Goal: Task Accomplishment & Management: Manage account settings

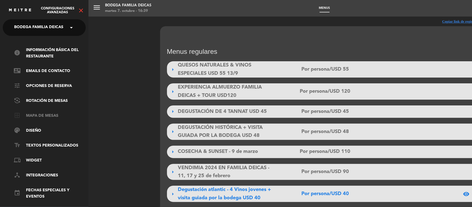
click at [39, 113] on link "border_all Mapa de mesas" at bounding box center [50, 116] width 72 height 7
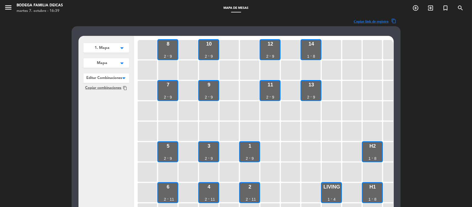
click at [97, 64] on span "Mapa" at bounding box center [102, 63] width 11 height 6
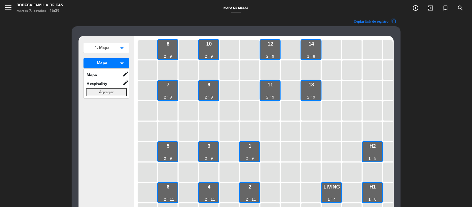
click at [119, 49] on icon "arrow_drop_down" at bounding box center [122, 48] width 8 height 6
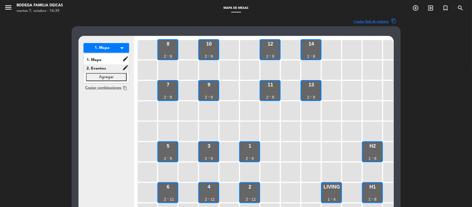
click at [114, 70] on span "2. Eventos" at bounding box center [103, 69] width 38 height 6
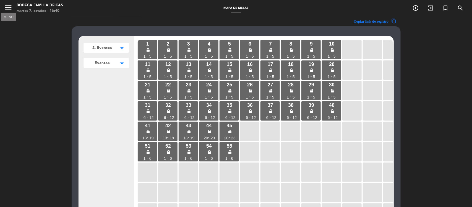
click at [10, 8] on icon "menu" at bounding box center [8, 7] width 8 height 8
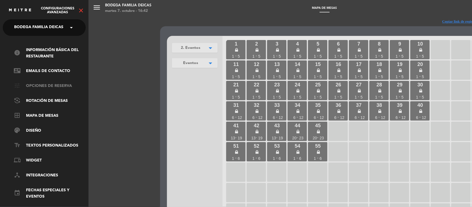
click at [51, 87] on link "tune Opciones de reserva" at bounding box center [50, 86] width 72 height 7
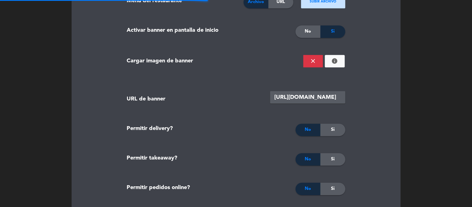
scroll to position [622, 0]
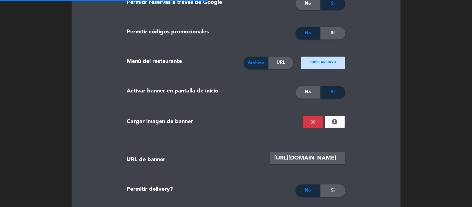
type textarea "Si desea contratar transporte [PERSON_NAME] proveer su dirección en el próximo …"
type textarea "If you wish to hire transportation, you must provide your origin address in the…"
type textarea "Caso pretenda contratar transporte, [PERSON_NAME] indicar o seu o endereço de o…"
click at [307, 89] on span "No" at bounding box center [308, 92] width 6 height 7
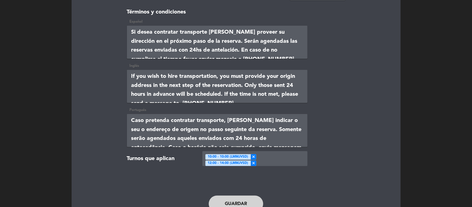
scroll to position [1212, 0]
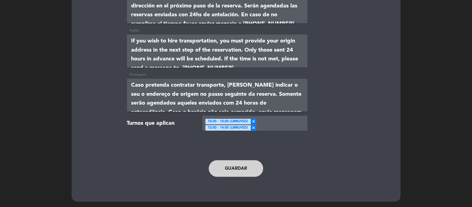
click at [214, 169] on button "Guardar" at bounding box center [236, 169] width 55 height 17
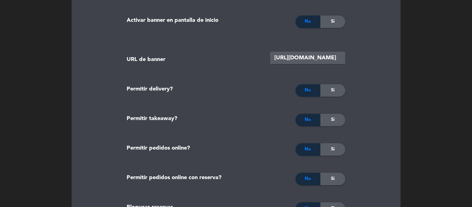
scroll to position [555, 0]
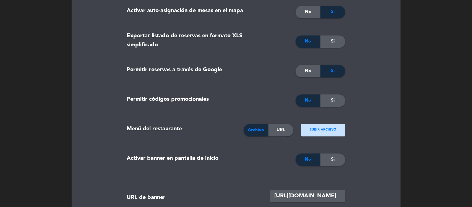
click at [295, 196] on input "[URL][DOMAIN_NAME]" at bounding box center [307, 196] width 75 height 12
click at [320, 193] on input "[URL][DOMAIN_NAME]" at bounding box center [307, 196] width 75 height 12
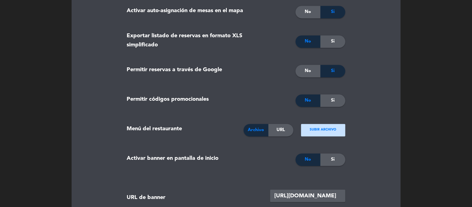
click at [320, 193] on input "[URL][DOMAIN_NAME]" at bounding box center [307, 196] width 75 height 12
paste input "[URL][DOMAIN_NAME]"
type input "[URL][DOMAIN_NAME]"
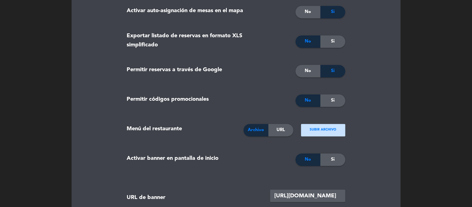
click at [326, 163] on div "Si" at bounding box center [333, 160] width 25 height 12
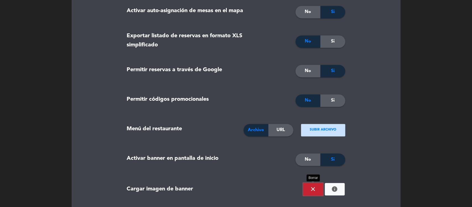
click at [307, 188] on button "close" at bounding box center [313, 189] width 20 height 12
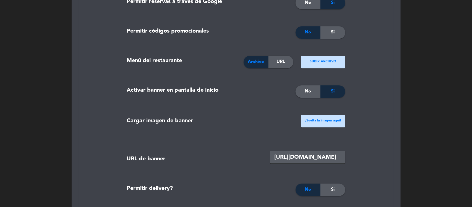
scroll to position [624, 0]
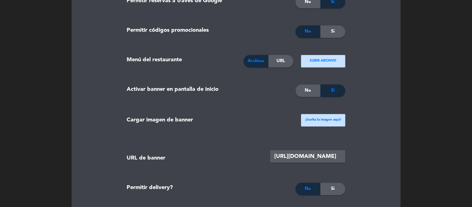
click at [322, 112] on div "¡Suelta la imagen aquí!" at bounding box center [323, 121] width 53 height 28
click at [320, 118] on ngx-dropzone-label "¡Suelta la imagen aquí!" at bounding box center [323, 121] width 36 height 6
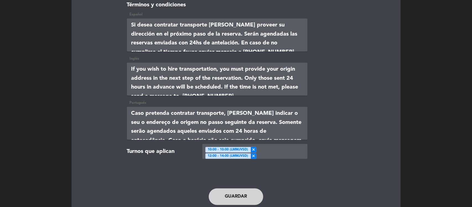
scroll to position [1258, 0]
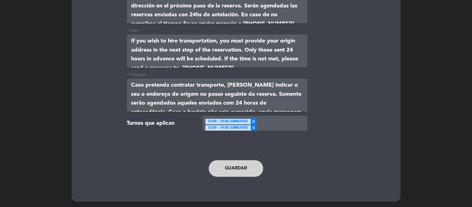
click at [227, 164] on button "Guardar" at bounding box center [236, 169] width 55 height 17
